Goal: Task Accomplishment & Management: Manage account settings

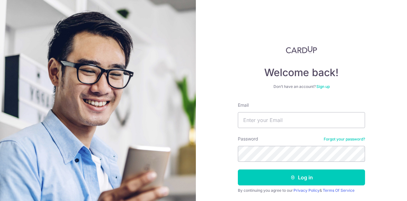
type input "[EMAIL_ADDRESS][DOMAIN_NAME]"
click at [238, 169] on button "Log in" at bounding box center [301, 177] width 127 height 16
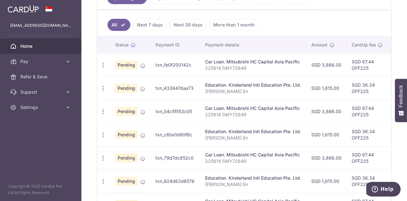
scroll to position [161, 0]
click at [100, 63] on icon "button" at bounding box center [103, 64] width 7 height 7
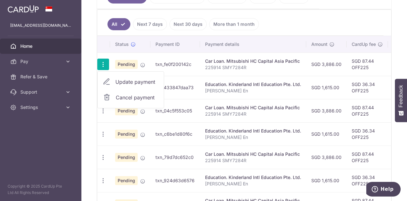
click at [134, 80] on span "Update payment" at bounding box center [136, 82] width 43 height 8
radio input "true"
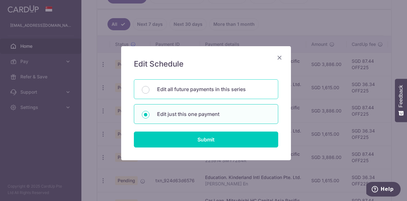
click at [173, 91] on p "Edit all future payments in this series" at bounding box center [213, 89] width 113 height 8
click at [149, 91] on input "Edit all future payments in this series" at bounding box center [146, 90] width 8 height 8
radio input "true"
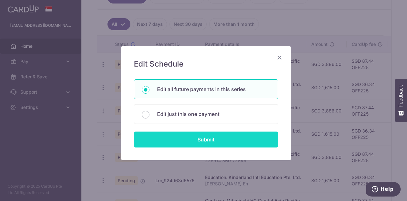
click at [174, 138] on input "Submit" at bounding box center [206, 139] width 144 height 16
radio input "true"
type input "3,886.00"
type input "225914 SMY7284R"
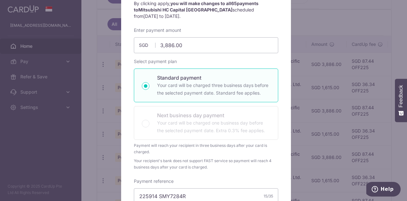
scroll to position [0, 0]
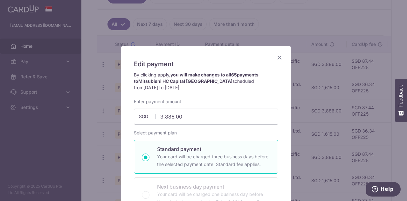
click at [276, 58] on icon "Close" at bounding box center [280, 57] width 8 height 8
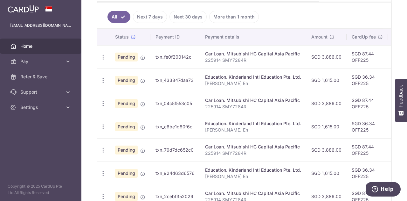
scroll to position [168, 0]
click at [103, 60] on icon "button" at bounding box center [103, 56] width 7 height 7
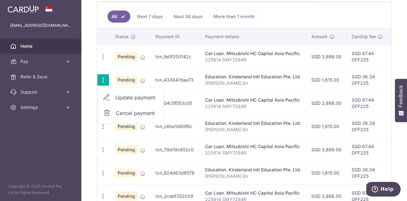
click at [128, 97] on span "Update payment" at bounding box center [136, 98] width 43 height 8
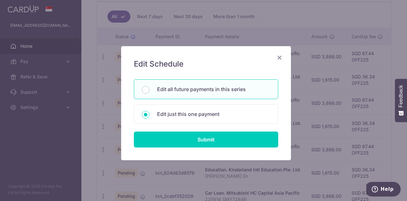
click at [174, 94] on div "Edit all future payments in this series" at bounding box center [206, 89] width 144 height 20
radio input "true"
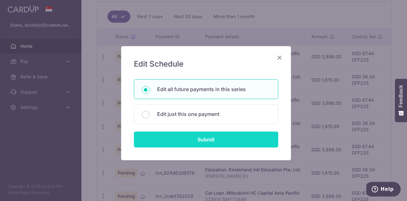
click at [179, 138] on input "Submit" at bounding box center [206, 139] width 144 height 16
type input "1,615.00"
radio input "true"
type input "[PERSON_NAME] En"
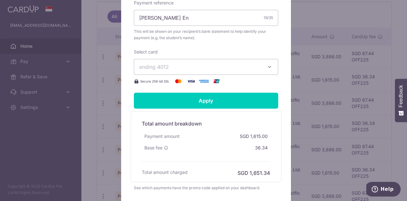
scroll to position [0, 0]
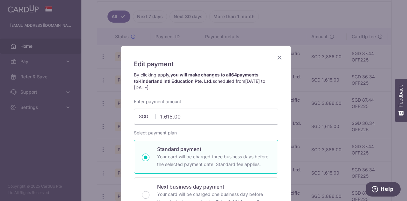
click at [278, 59] on icon "Close" at bounding box center [280, 57] width 8 height 8
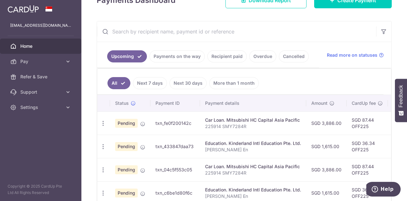
scroll to position [65, 0]
